Goal: Task Accomplishment & Management: Manage account settings

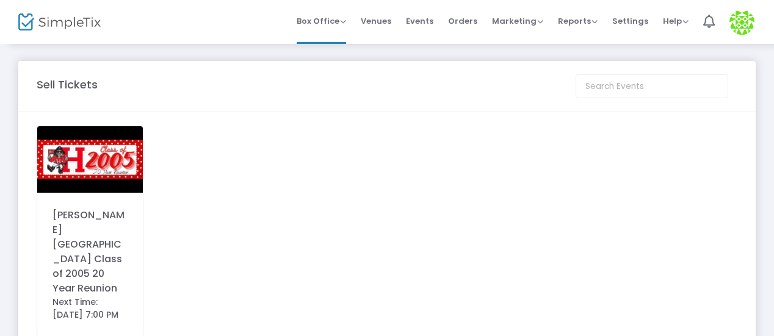
click at [123, 234] on div "Haughton High School Class of 2005 20 Year Reunion" at bounding box center [89, 252] width 75 height 88
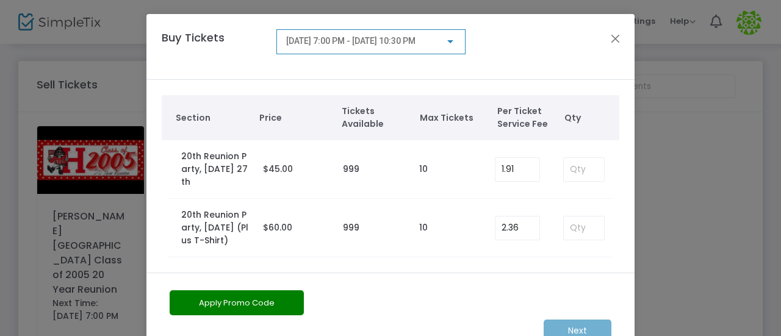
scroll to position [49, 0]
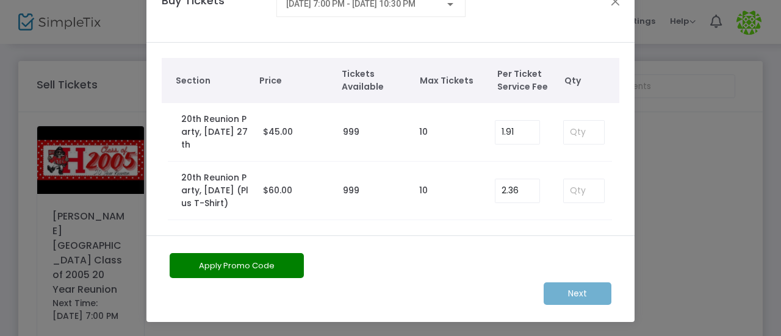
click at [162, 175] on tbody "20th Reunion Party, Saturday Sept. 27th (Plus T-Shirt) $60.00 999 10 2.36" at bounding box center [391, 191] width 458 height 59
click at [343, 191] on label "999" at bounding box center [351, 190] width 16 height 13
click at [567, 191] on input at bounding box center [584, 190] width 40 height 23
type input "10"
drag, startPoint x: 686, startPoint y: 212, endPoint x: 680, endPoint y: 263, distance: 51.7
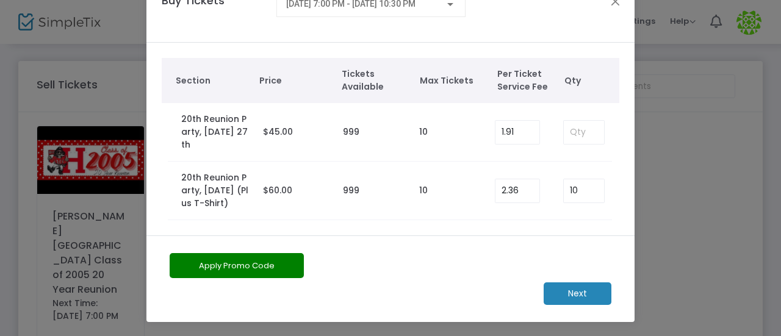
click at [680, 263] on ngb-modal-window "Buy Tickets 9/27/2025 @ 7:00 PM - 9/27/2025 @ 10:30 PM Section Price Tickets Av…" at bounding box center [390, 168] width 781 height 336
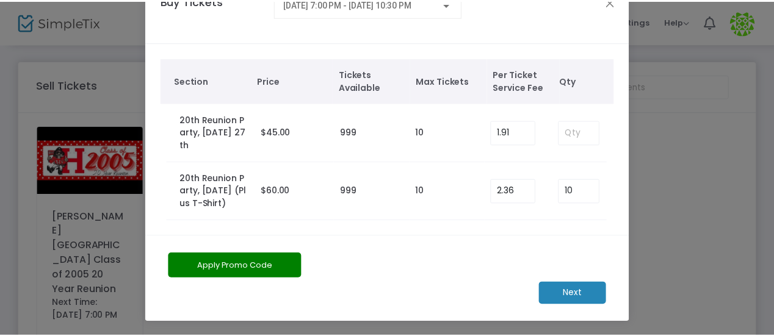
scroll to position [0, 0]
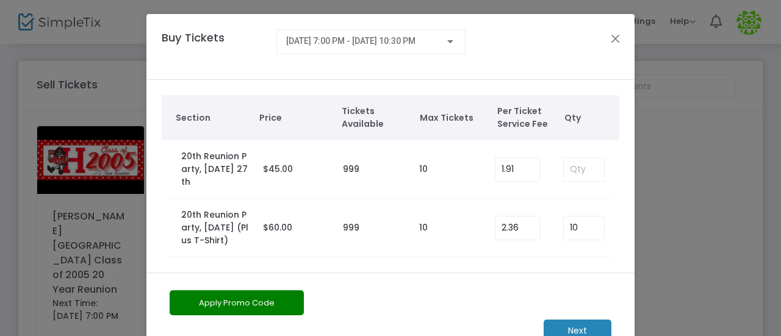
click at [415, 38] on span "9/27/2025 @ 7:00 PM - 9/27/2025 @ 10:30 PM" at bounding box center [350, 41] width 129 height 10
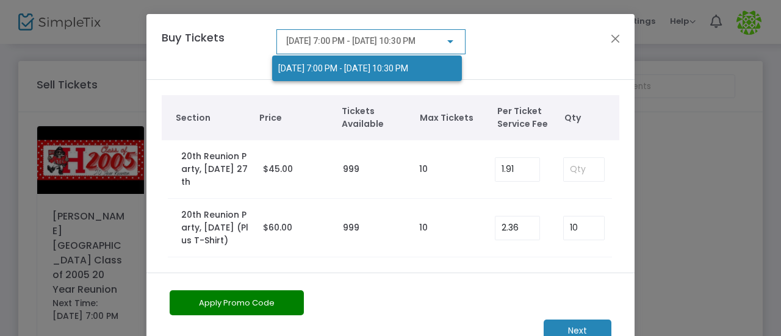
click at [610, 43] on div at bounding box center [390, 168] width 781 height 336
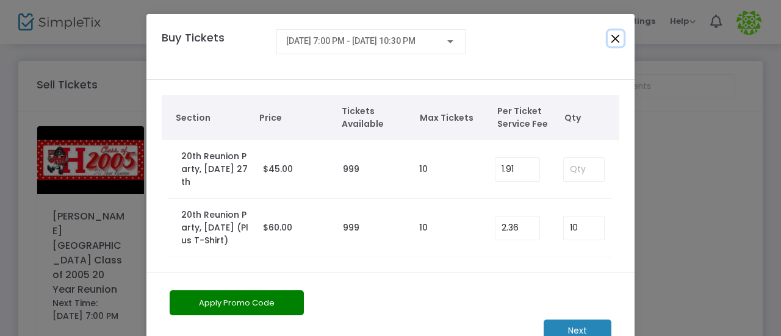
click at [611, 39] on button "Close" at bounding box center [616, 39] width 16 height 16
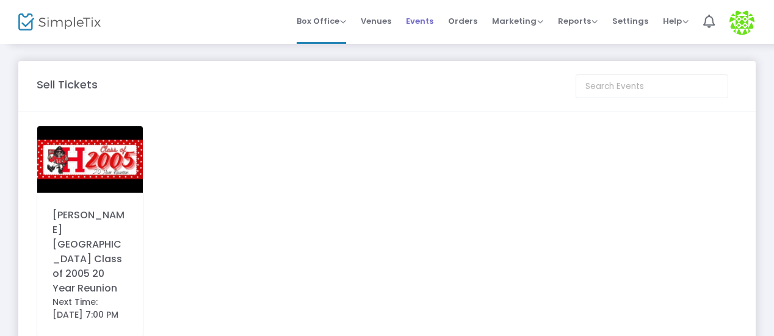
click at [429, 22] on span "Events" at bounding box center [419, 20] width 27 height 31
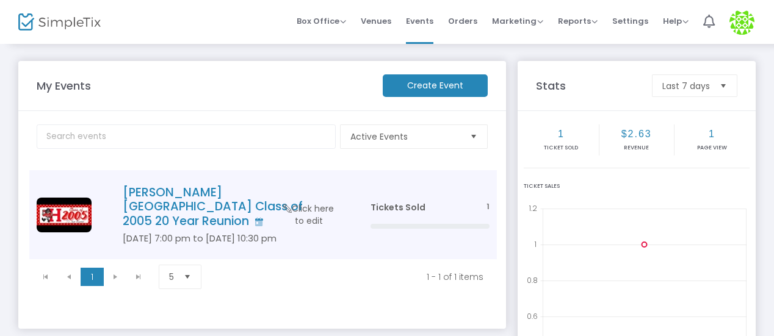
click at [314, 206] on span "Click here to edit" at bounding box center [309, 215] width 54 height 24
